Goal: Task Accomplishment & Management: Manage account settings

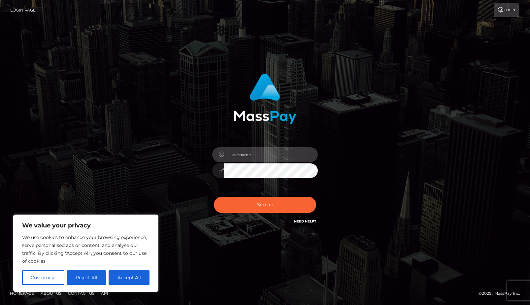
click at [243, 151] on input "text" at bounding box center [271, 154] width 94 height 15
type input "[EMAIL_ADDRESS][DOMAIN_NAME]"
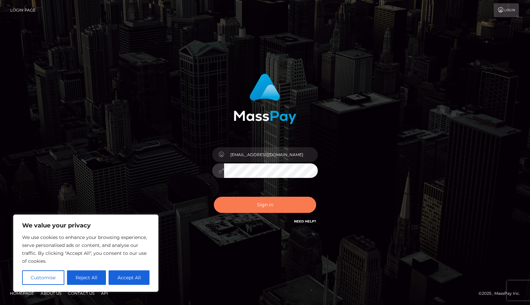
click at [240, 201] on button "Sign in" at bounding box center [265, 205] width 102 height 16
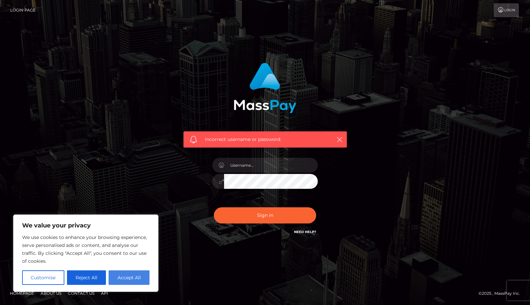
click at [131, 283] on button "Accept All" at bounding box center [129, 277] width 41 height 15
checkbox input "true"
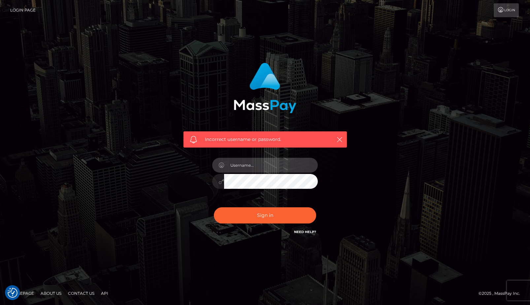
click at [268, 170] on input "text" at bounding box center [271, 165] width 94 height 15
type input "[EMAIL_ADDRESS][DOMAIN_NAME]"
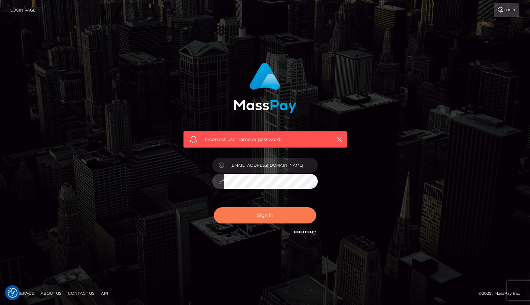
click at [230, 220] on button "Sign in" at bounding box center [265, 215] width 102 height 16
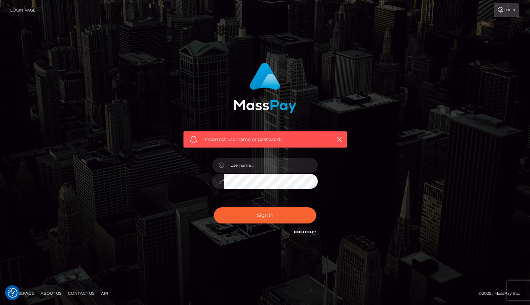
click at [303, 231] on link "Need Help?" at bounding box center [305, 232] width 22 height 4
